Goal: Information Seeking & Learning: Find specific fact

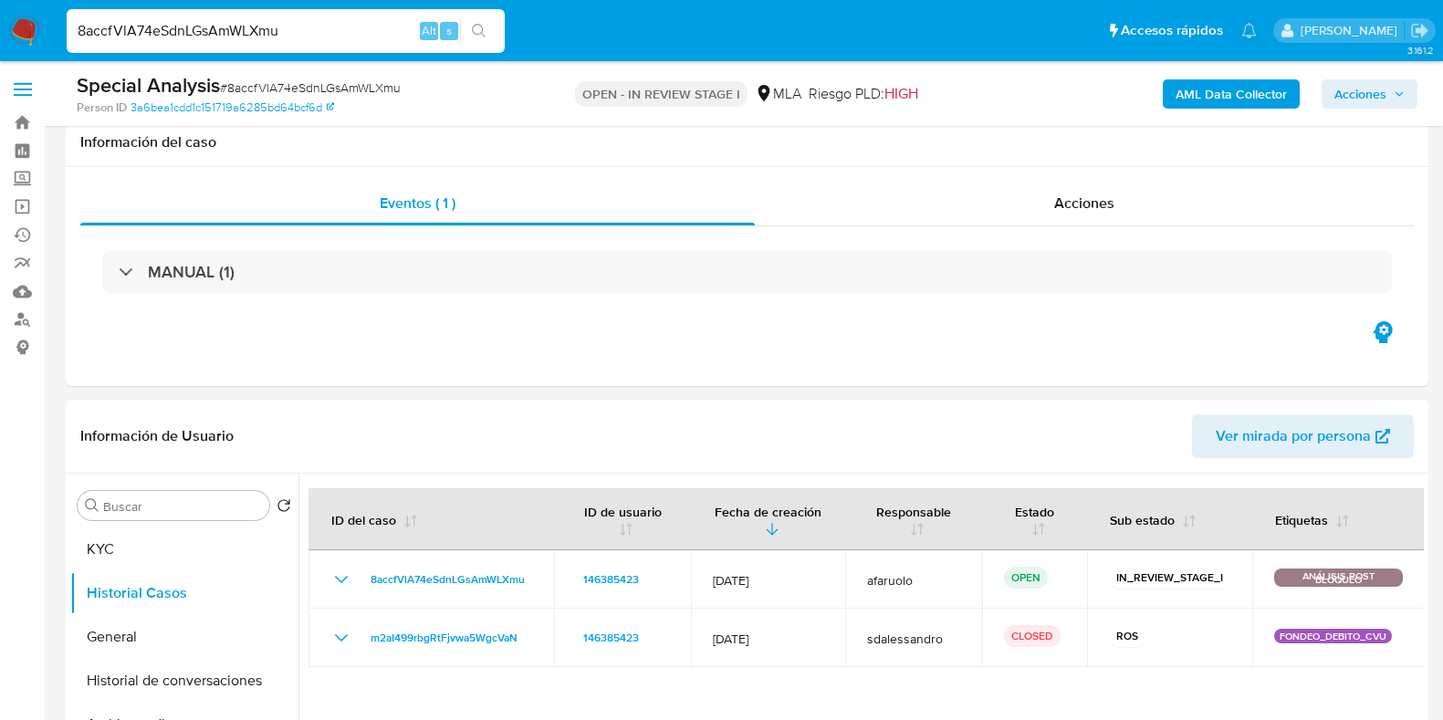
select select "10"
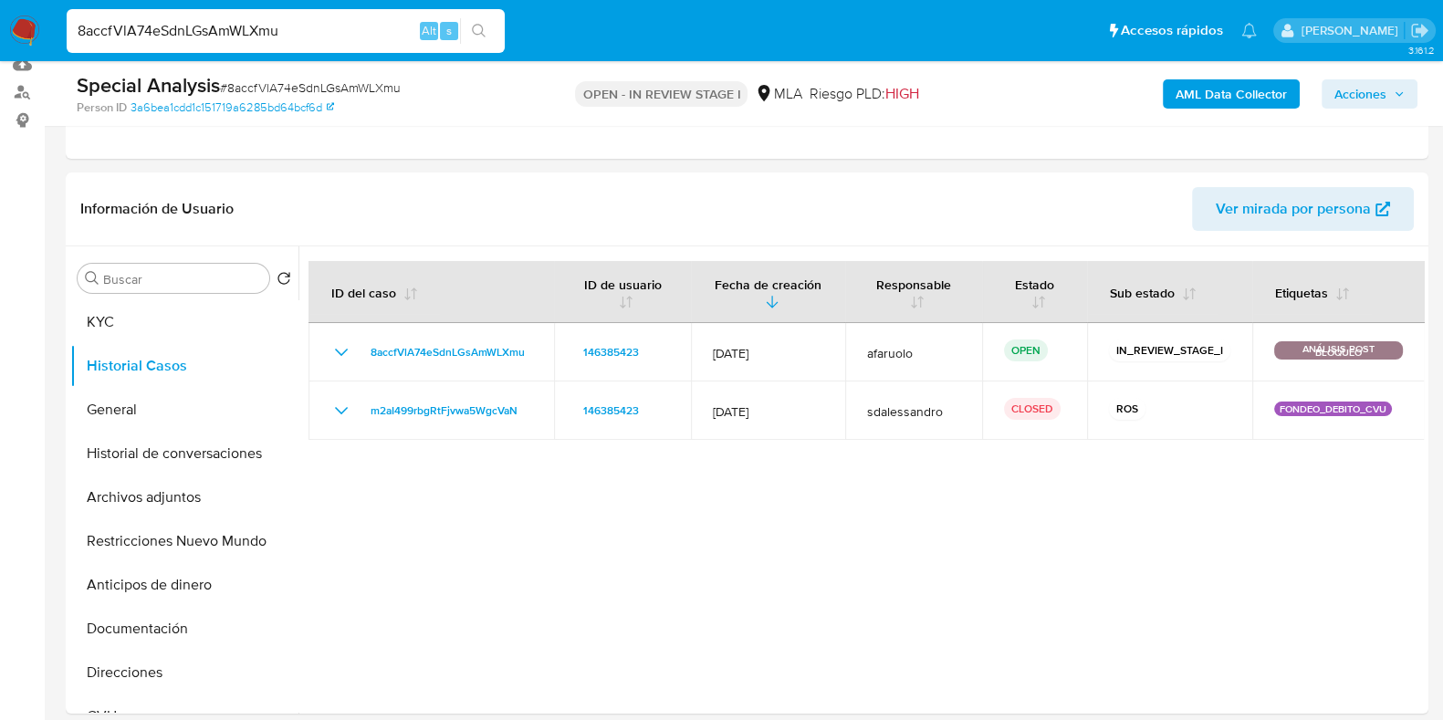
click at [248, 37] on input "8accfVlA74eSdnLGsAmWLXmu" at bounding box center [286, 31] width 438 height 24
type input "2TjQ4XBnwp2zYB43FuitZZZ0"
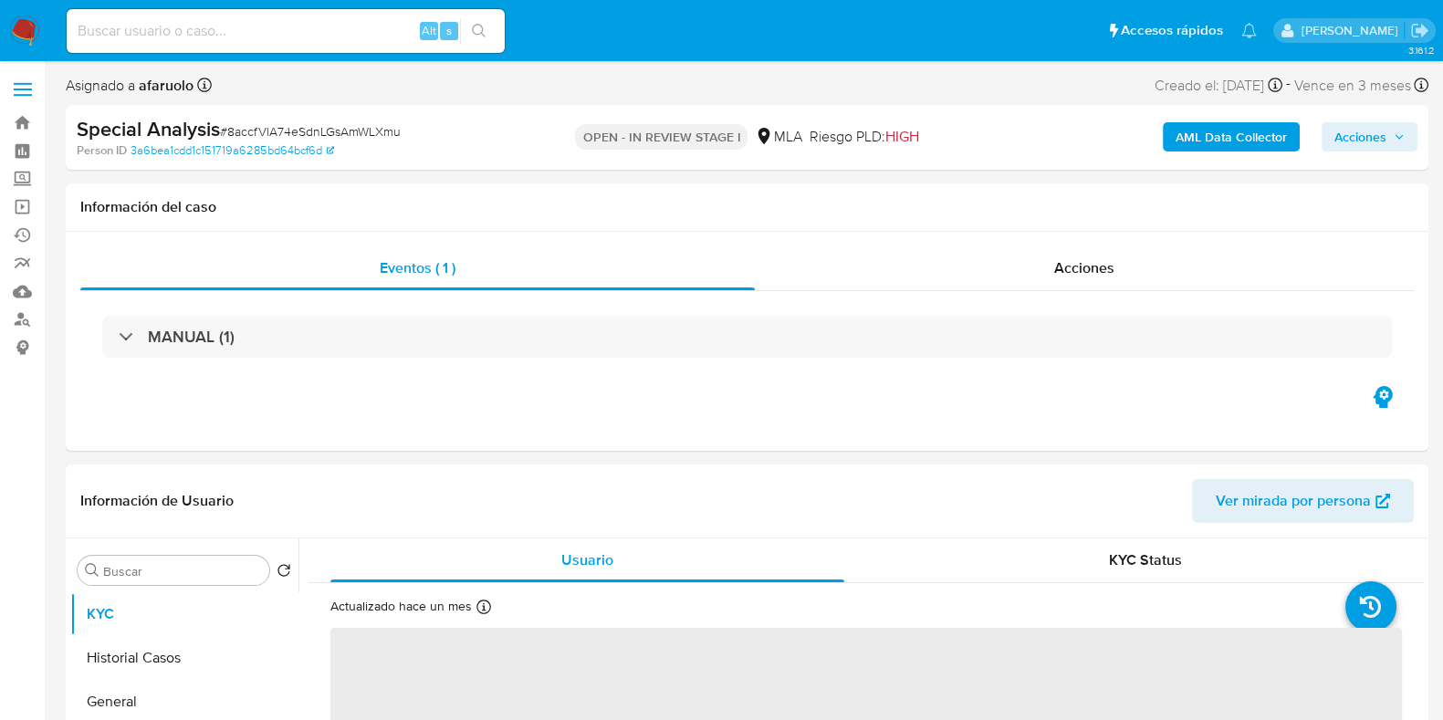
select select "10"
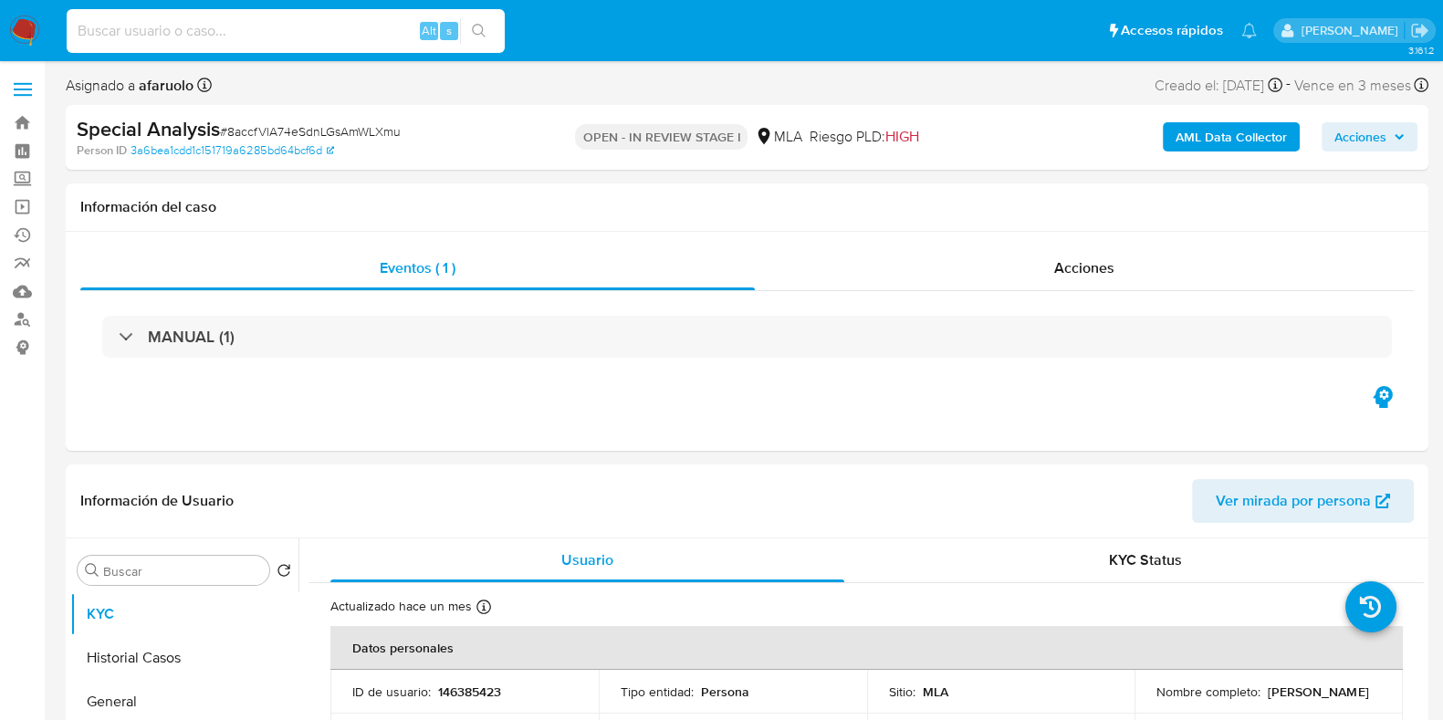
click at [301, 39] on input at bounding box center [286, 31] width 438 height 24
paste input "2TjQ4XBnwp2zYB43FuitZZZ0"
type input "2TjQ4XBnwp2zYB43FuitZZZ0"
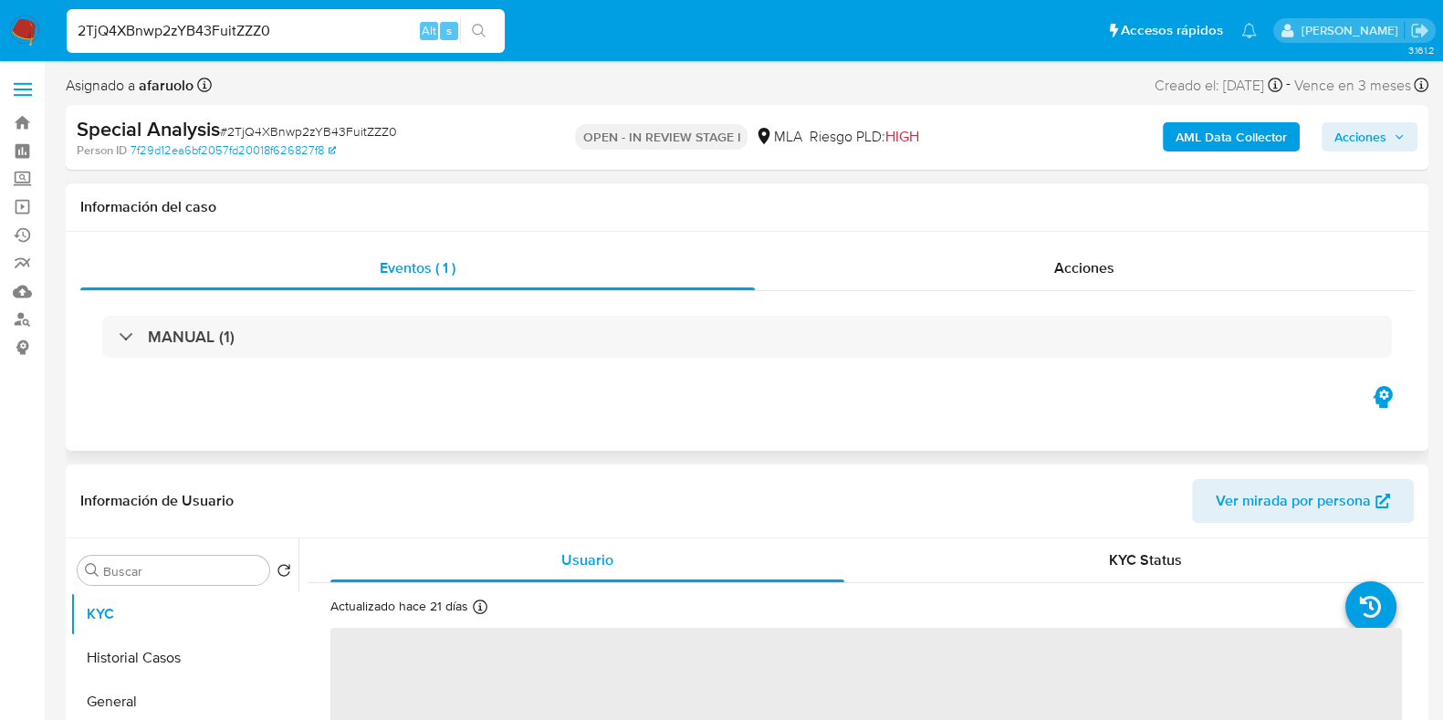
select select "10"
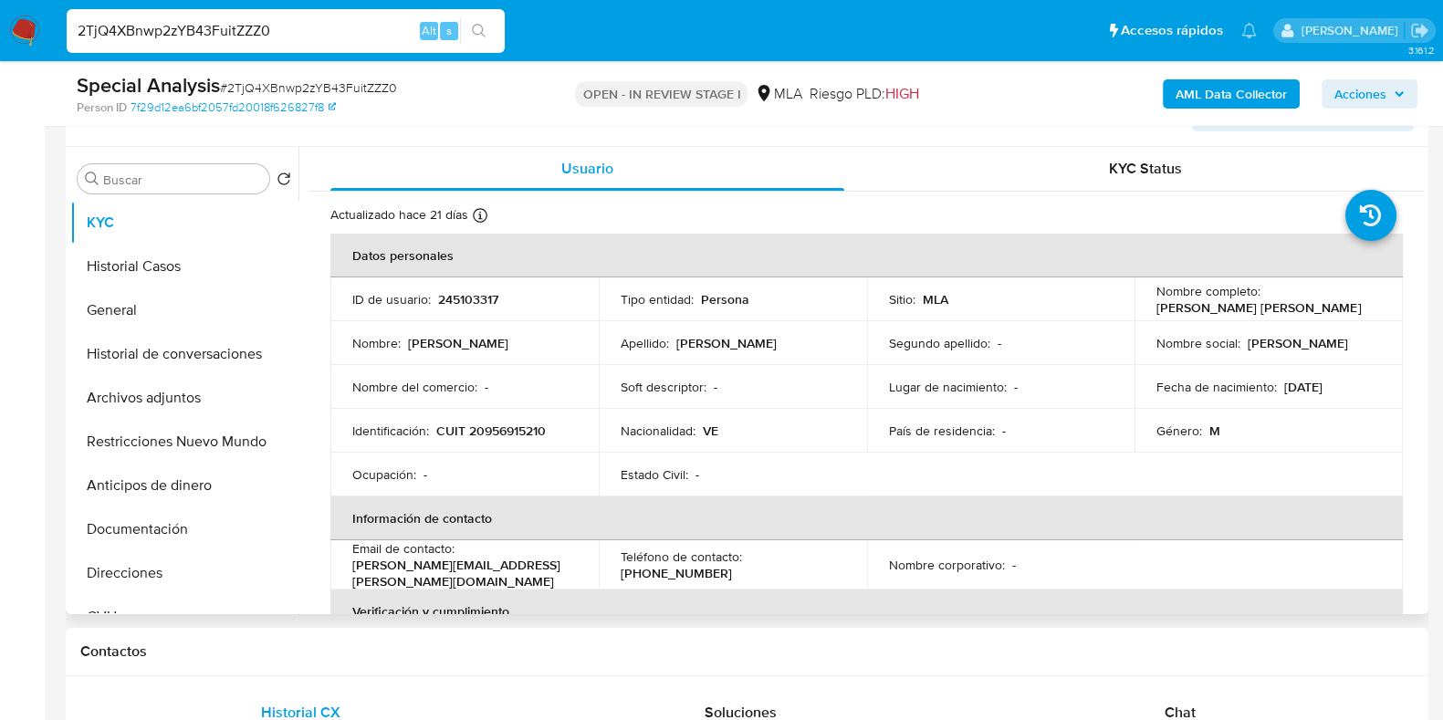
scroll to position [342, 0]
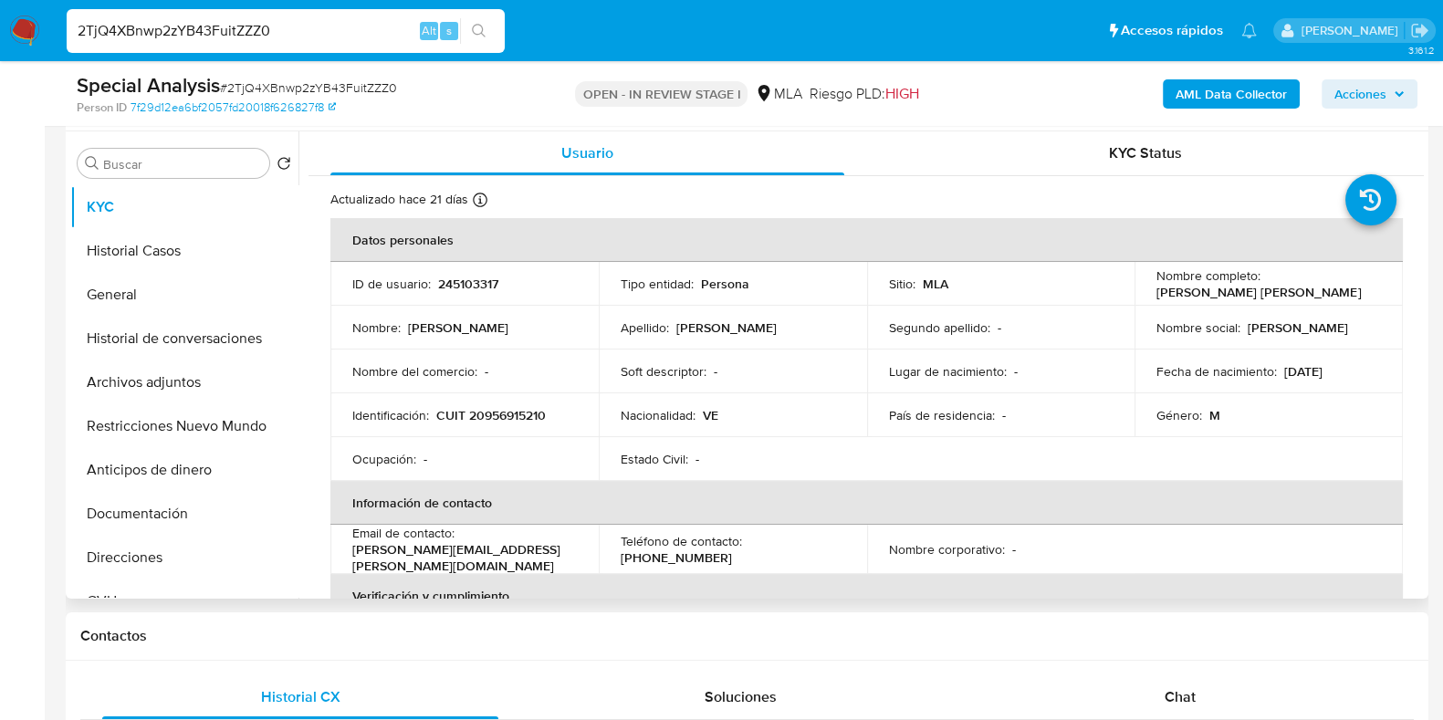
click at [475, 283] on p "245103317" at bounding box center [468, 284] width 60 height 16
copy p "245103317"
drag, startPoint x: 1335, startPoint y: 295, endPoint x: 1152, endPoint y: 289, distance: 183.5
click at [1156, 289] on div "Nombre completo : Joseph Nicolas Mercie Campos" at bounding box center [1268, 283] width 225 height 33
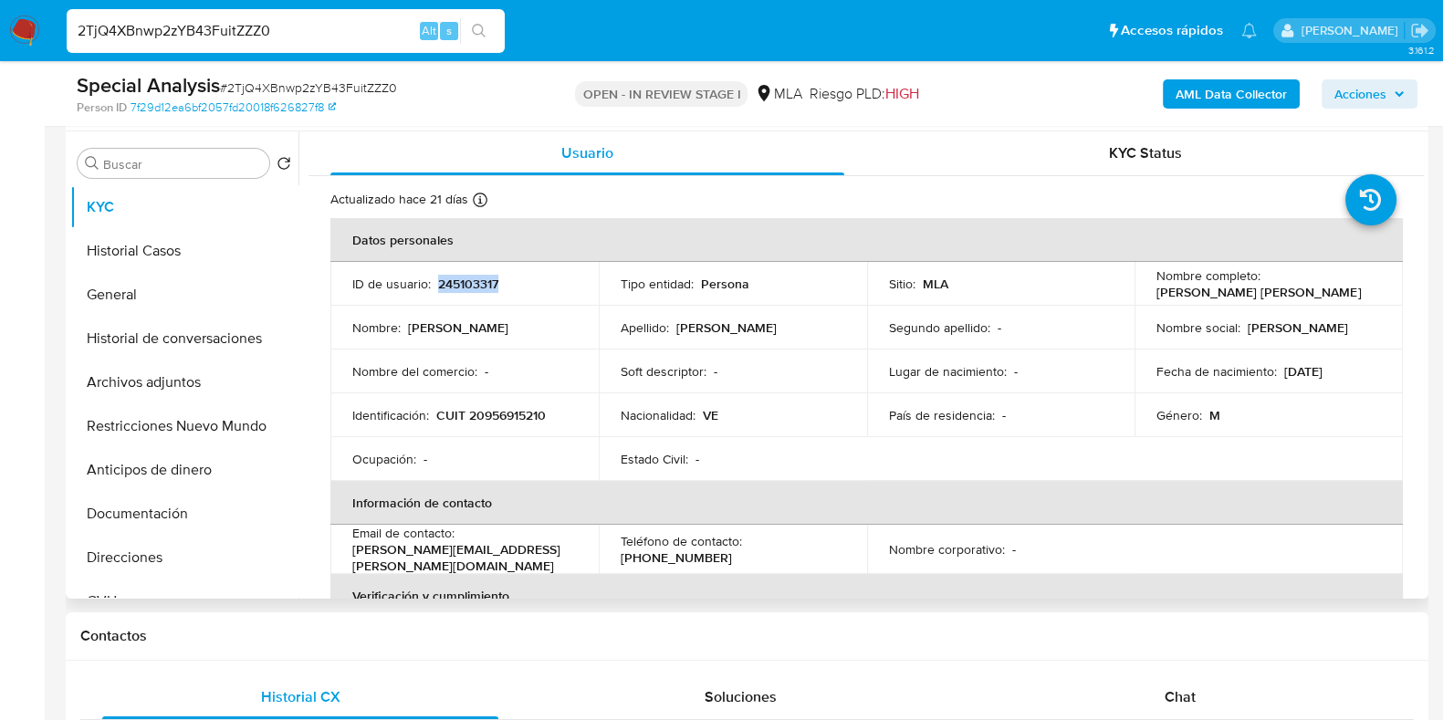
copy p "Joseph Nicolas Mercie Campos"
click at [179, 244] on button "Historial Casos" at bounding box center [177, 251] width 214 height 44
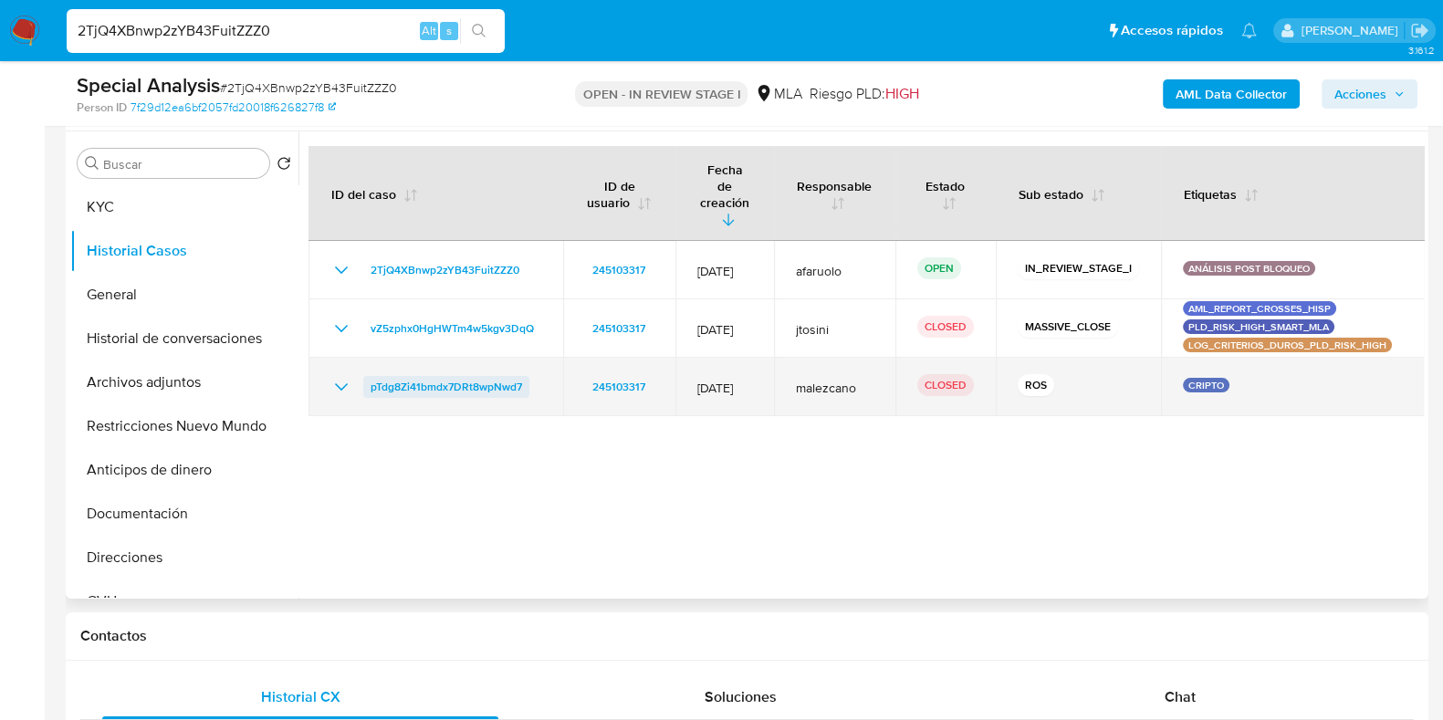
click at [413, 376] on span "pTdg8Zi41bmdx7DRt8wpNwd7" at bounding box center [447, 387] width 152 height 22
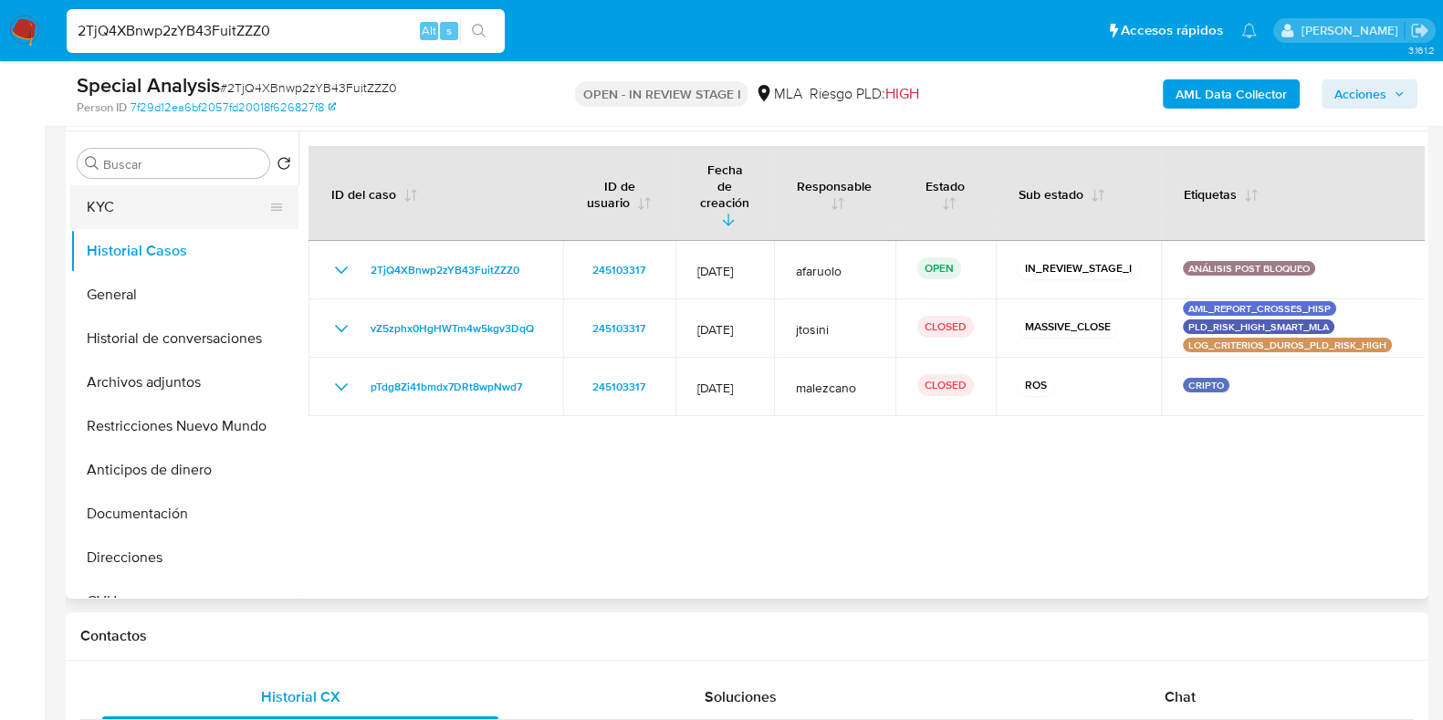
click at [174, 202] on button "KYC" at bounding box center [177, 207] width 214 height 44
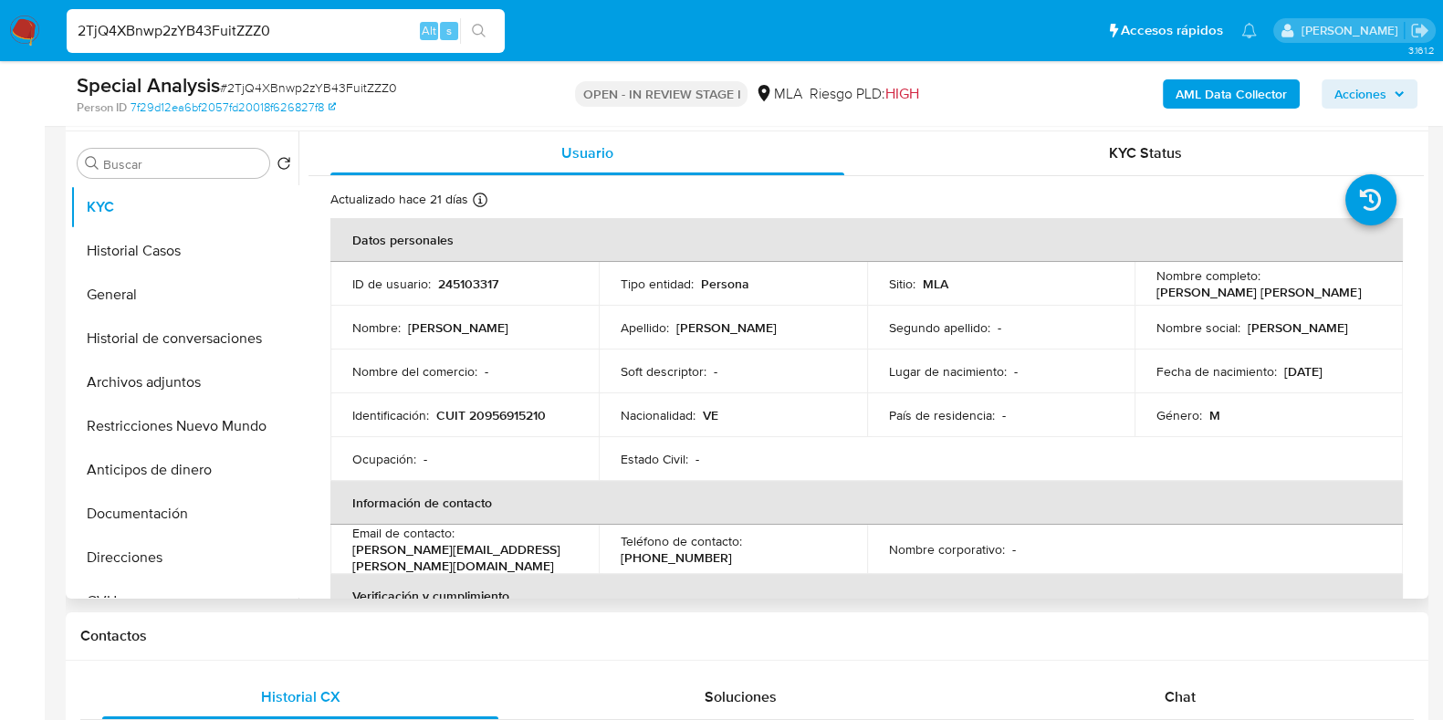
click at [545, 407] on p "CUIT 20956915210" at bounding box center [491, 415] width 110 height 16
click at [533, 415] on p "CUIT 20956915210" at bounding box center [491, 415] width 110 height 16
copy p "20956915210"
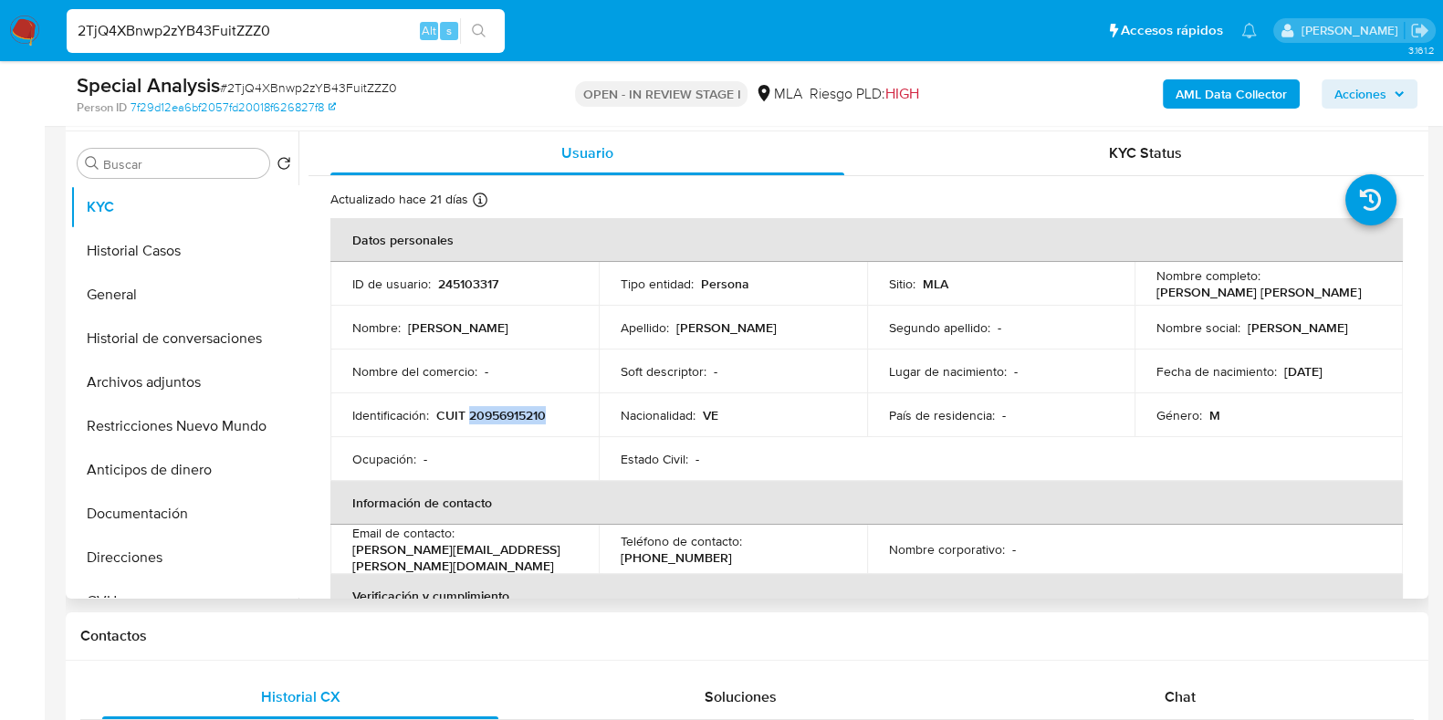
copy p "20956915210"
drag, startPoint x: 1326, startPoint y: 289, endPoint x: 1223, endPoint y: 298, distance: 103.5
click at [1223, 298] on p "Joseph Nicolas Mercie Campos" at bounding box center [1258, 292] width 204 height 16
drag, startPoint x: 1154, startPoint y: 298, endPoint x: 1333, endPoint y: 289, distance: 179.1
click at [1333, 289] on div "Nombre completo : Joseph Nicolas Mercie Campos" at bounding box center [1268, 283] width 225 height 33
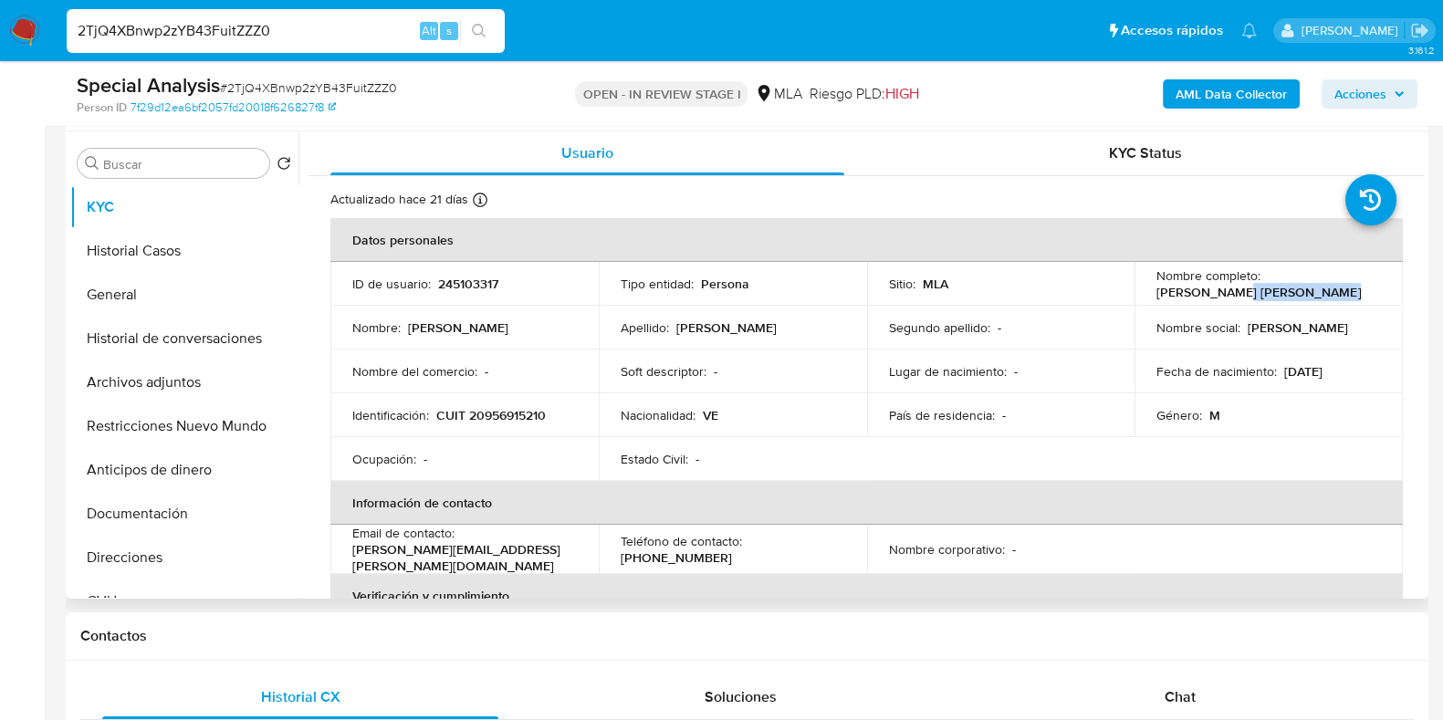
copy p "Joseph Nicolas Mercie Campos"
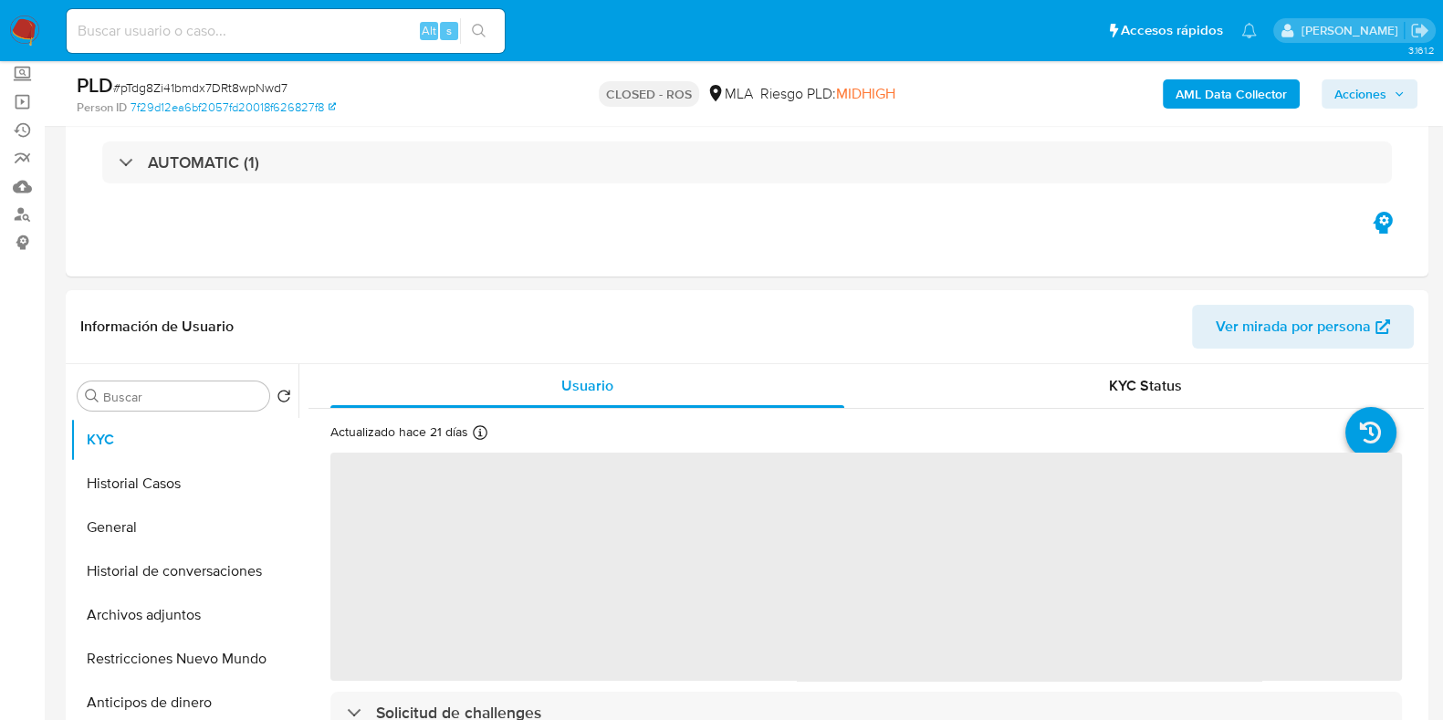
scroll to position [227, 0]
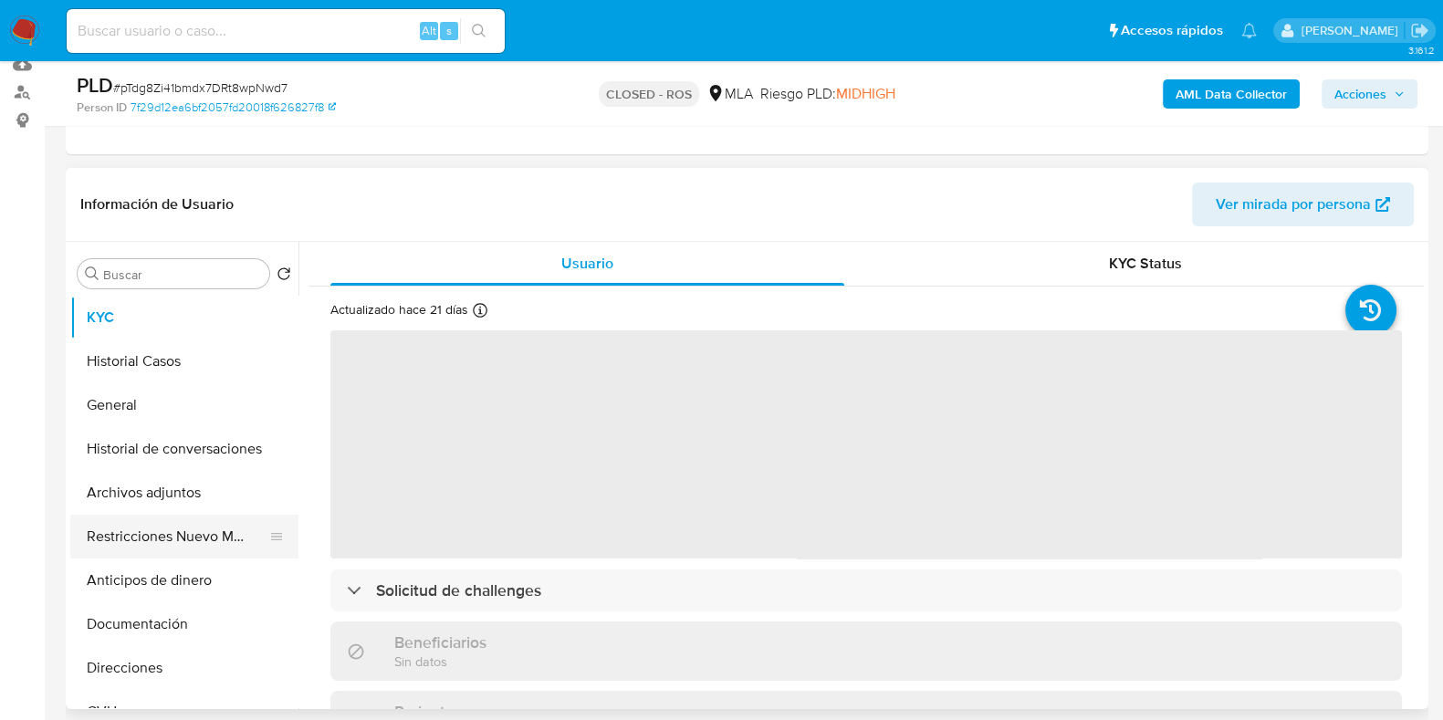
select select "10"
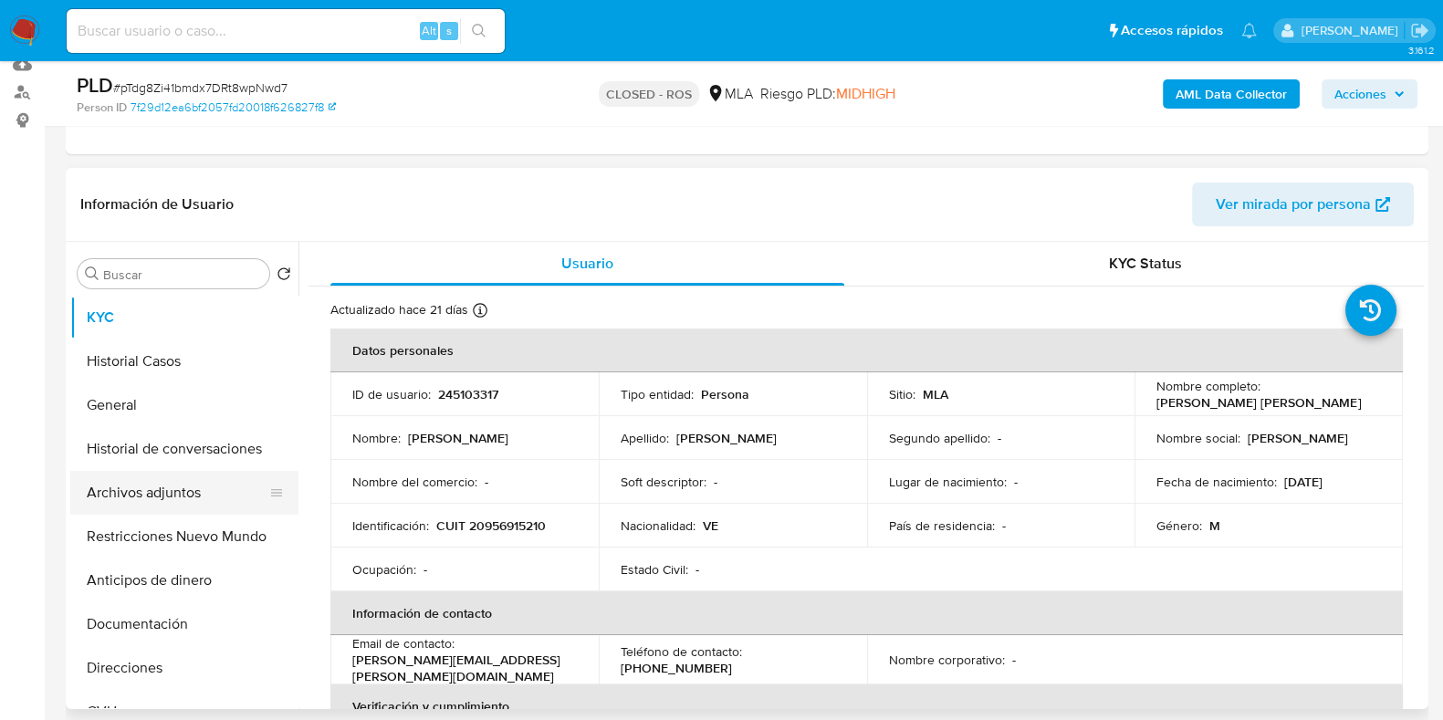
click at [191, 498] on button "Archivos adjuntos" at bounding box center [177, 493] width 214 height 44
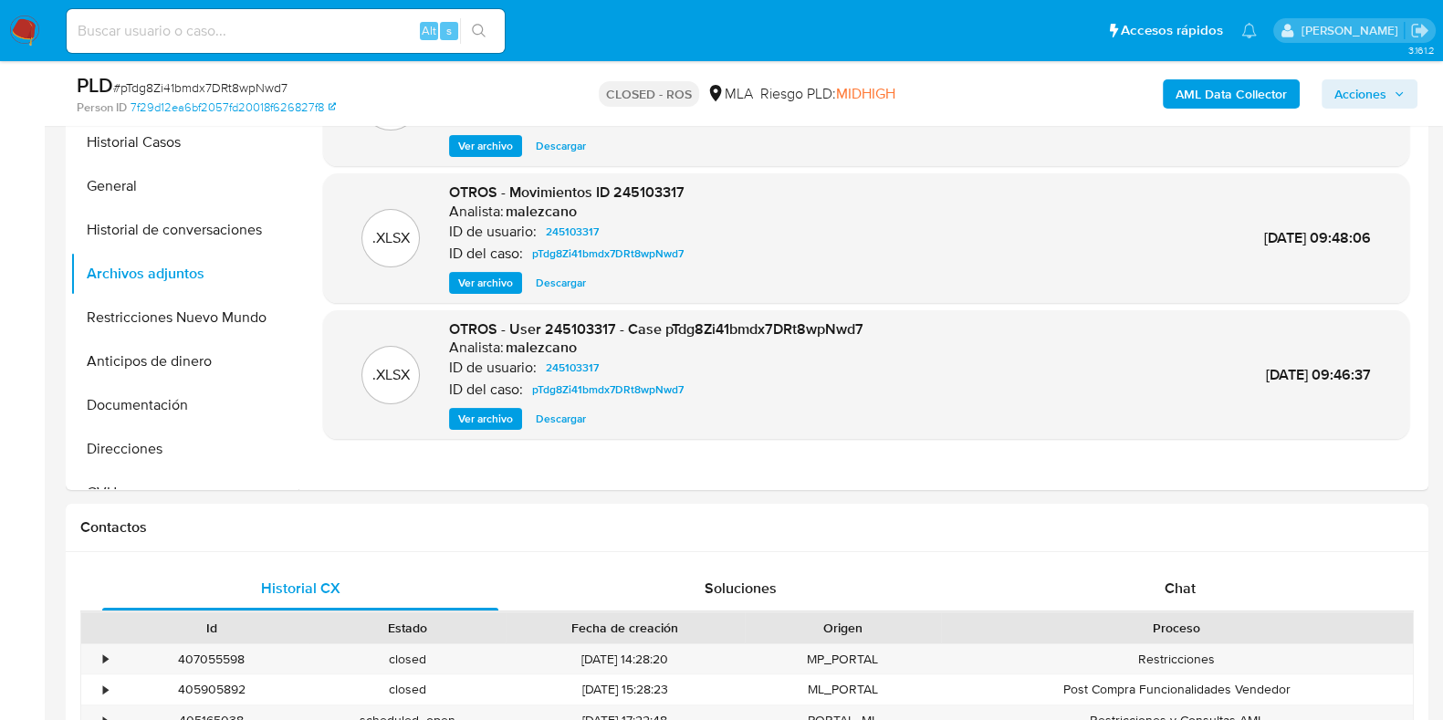
scroll to position [455, 0]
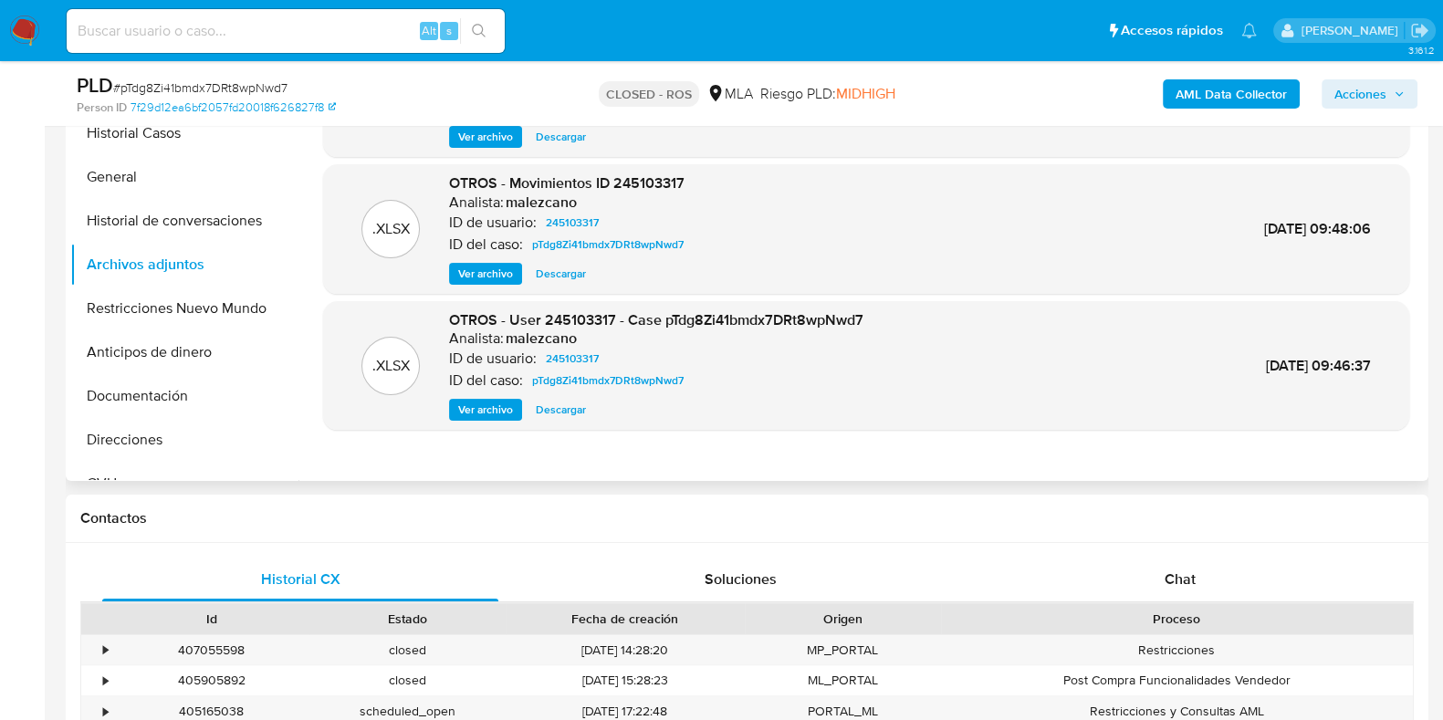
click at [555, 406] on span "Descargar" at bounding box center [561, 410] width 50 height 18
click at [569, 265] on span "Descargar" at bounding box center [561, 274] width 50 height 18
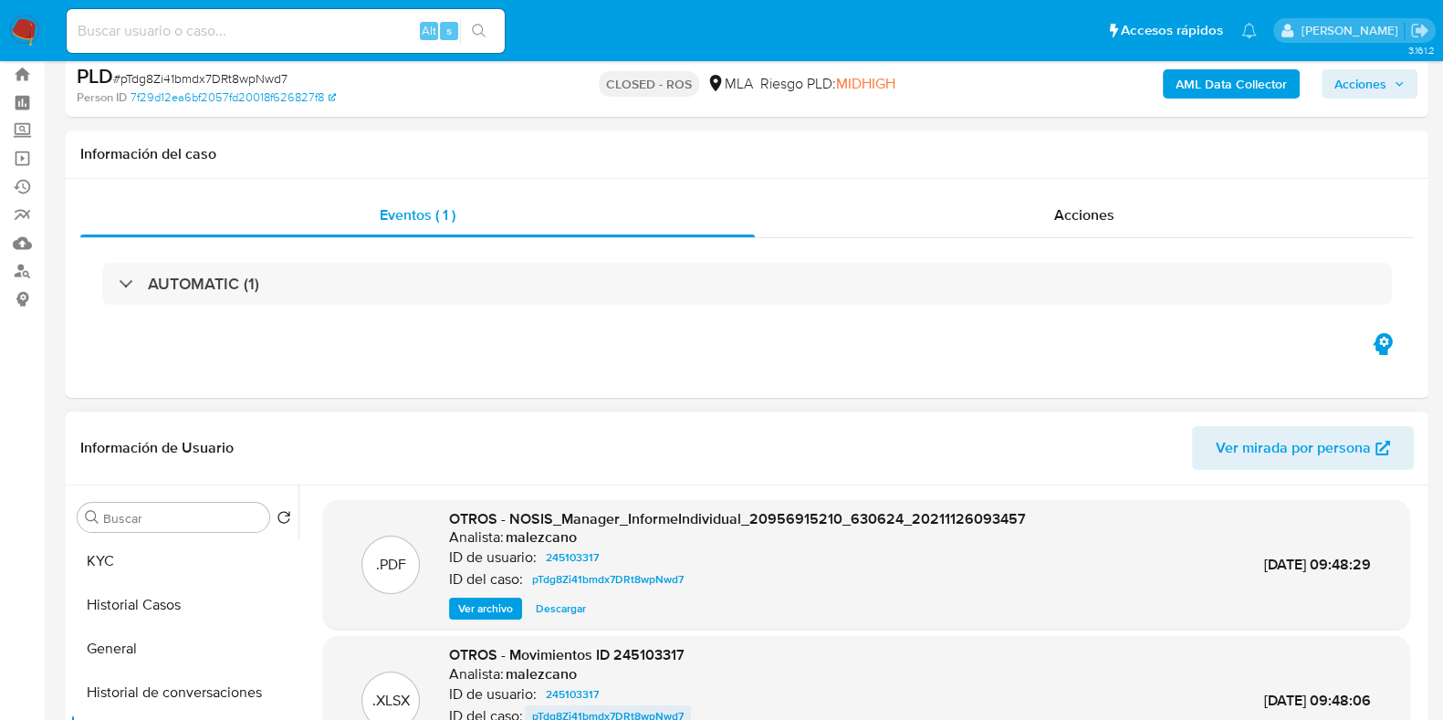
scroll to position [0, 0]
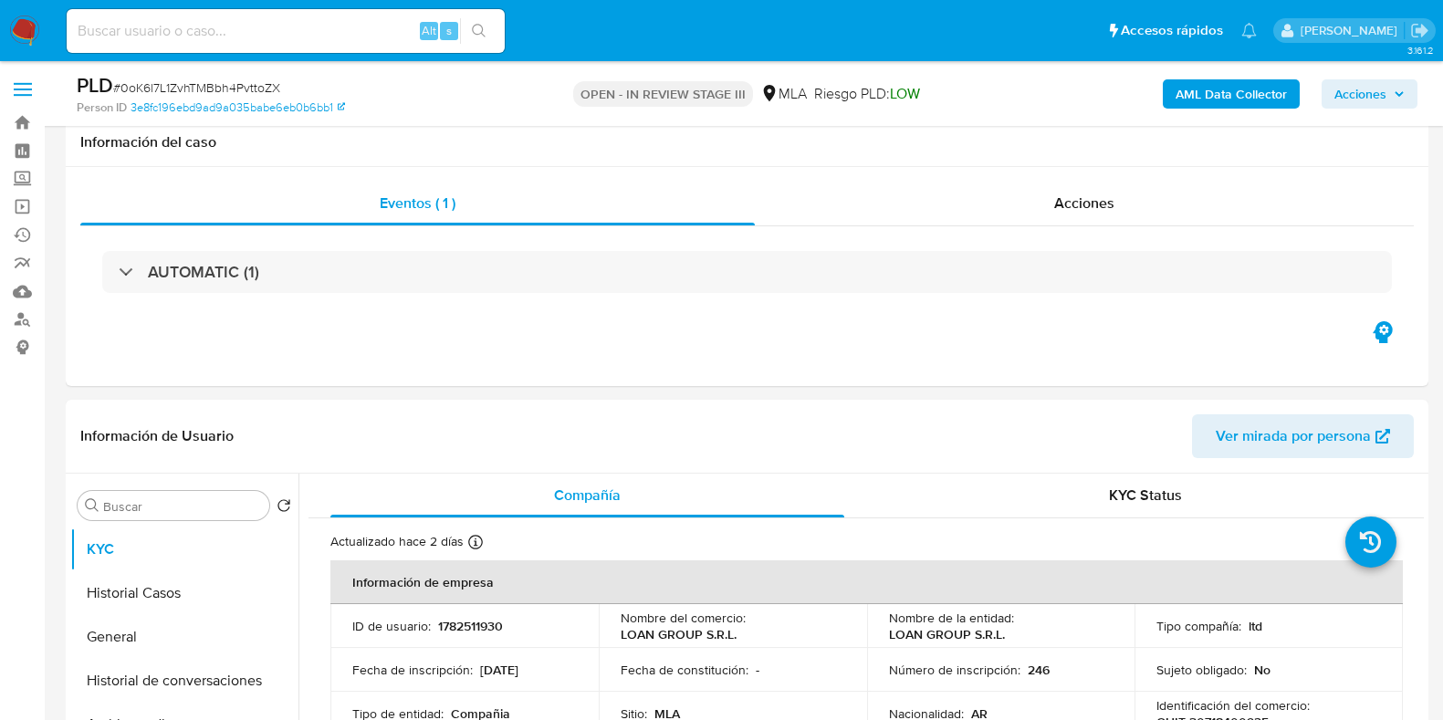
select select "10"
